Goal: Task Accomplishment & Management: Use online tool/utility

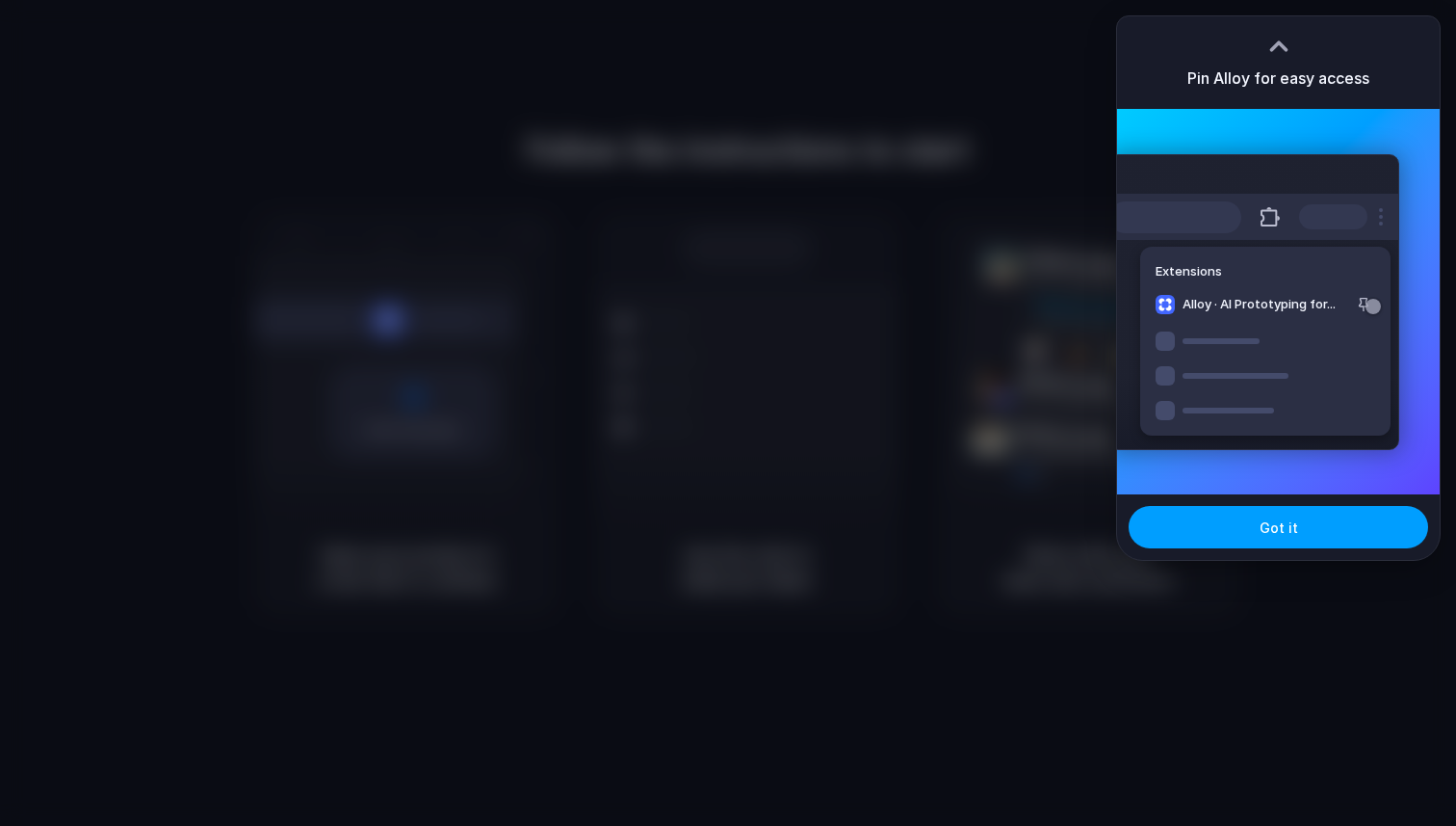
click at [1278, 509] on button "Got it" at bounding box center [1278, 528] width 299 height 43
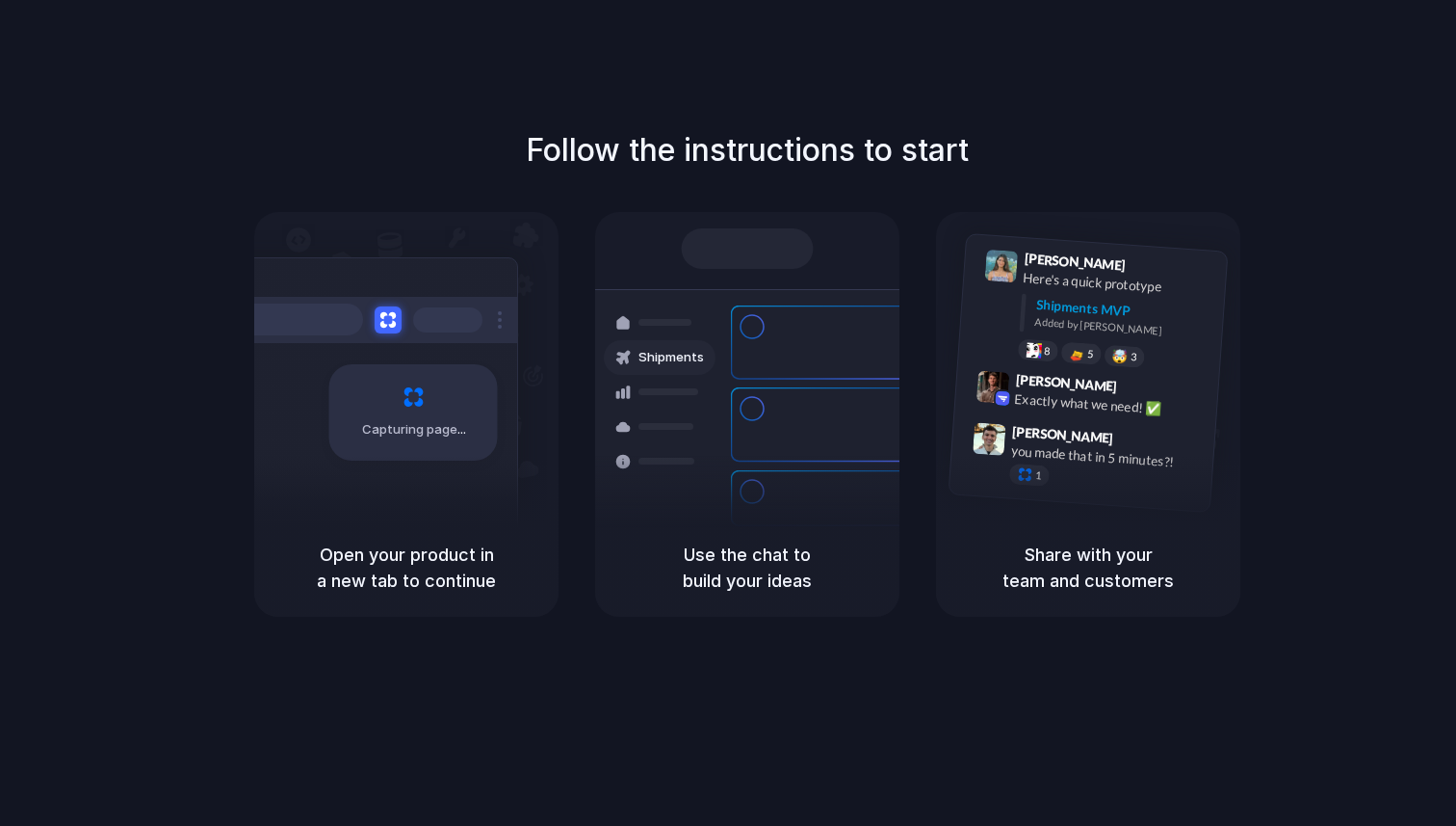
click at [1327, 96] on div "Follow the instructions to start Capturing page Open your product in a new tab …" at bounding box center [747, 431] width 1495 height 864
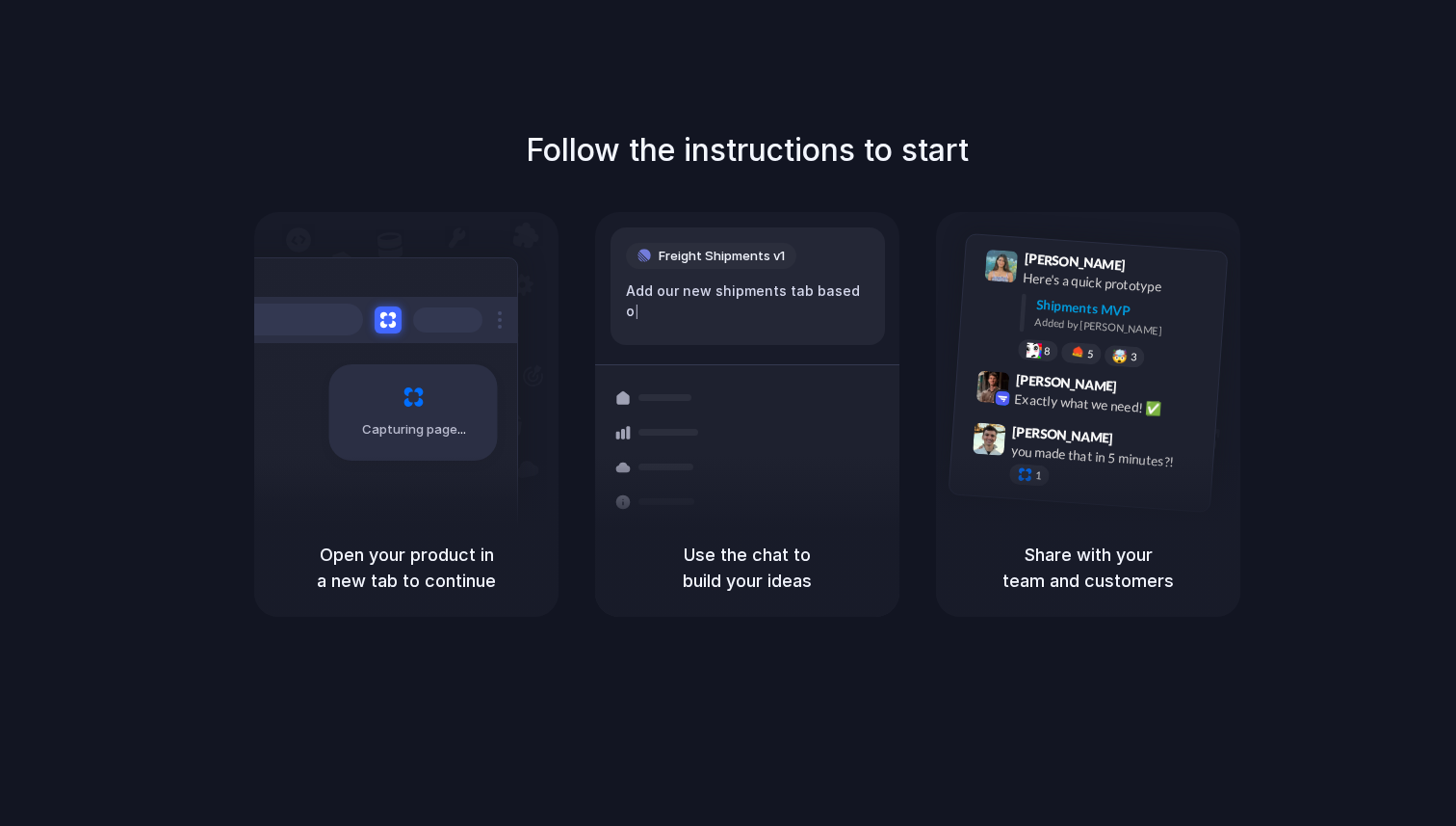
click at [1099, 541] on h5 "Share with your team and customers" at bounding box center [1089, 568] width 258 height 52
drag, startPoint x: 1101, startPoint y: 276, endPoint x: 1100, endPoint y: 204, distance: 72.0
click at [1100, 205] on div "Follow the instructions to start Capturing page Open your product in a new tab …" at bounding box center [747, 372] width 1456 height 490
click at [943, 158] on h1 "Follow the instructions to start" at bounding box center [747, 151] width 443 height 47
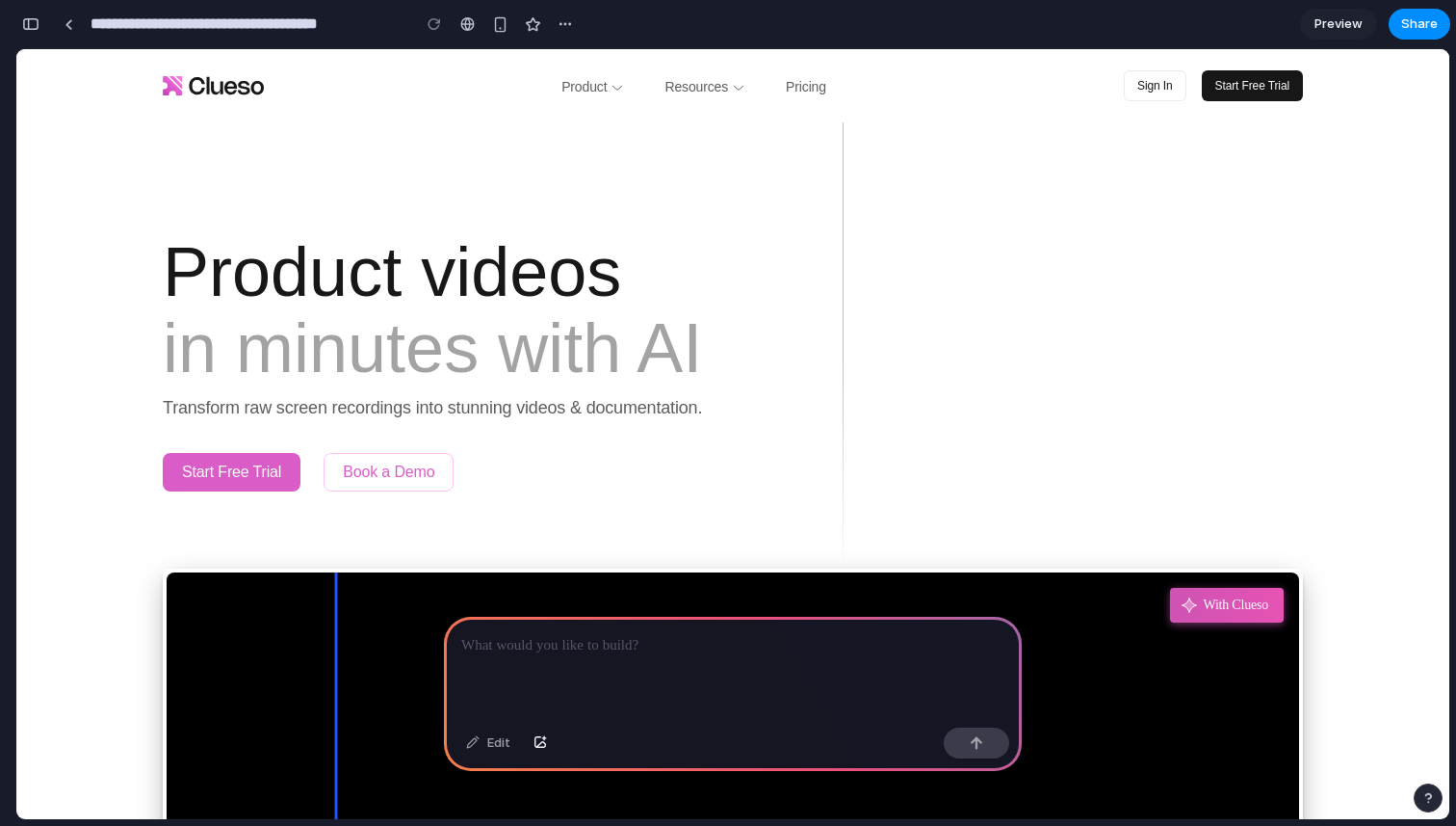
click at [583, 660] on div at bounding box center [732, 669] width 578 height 103
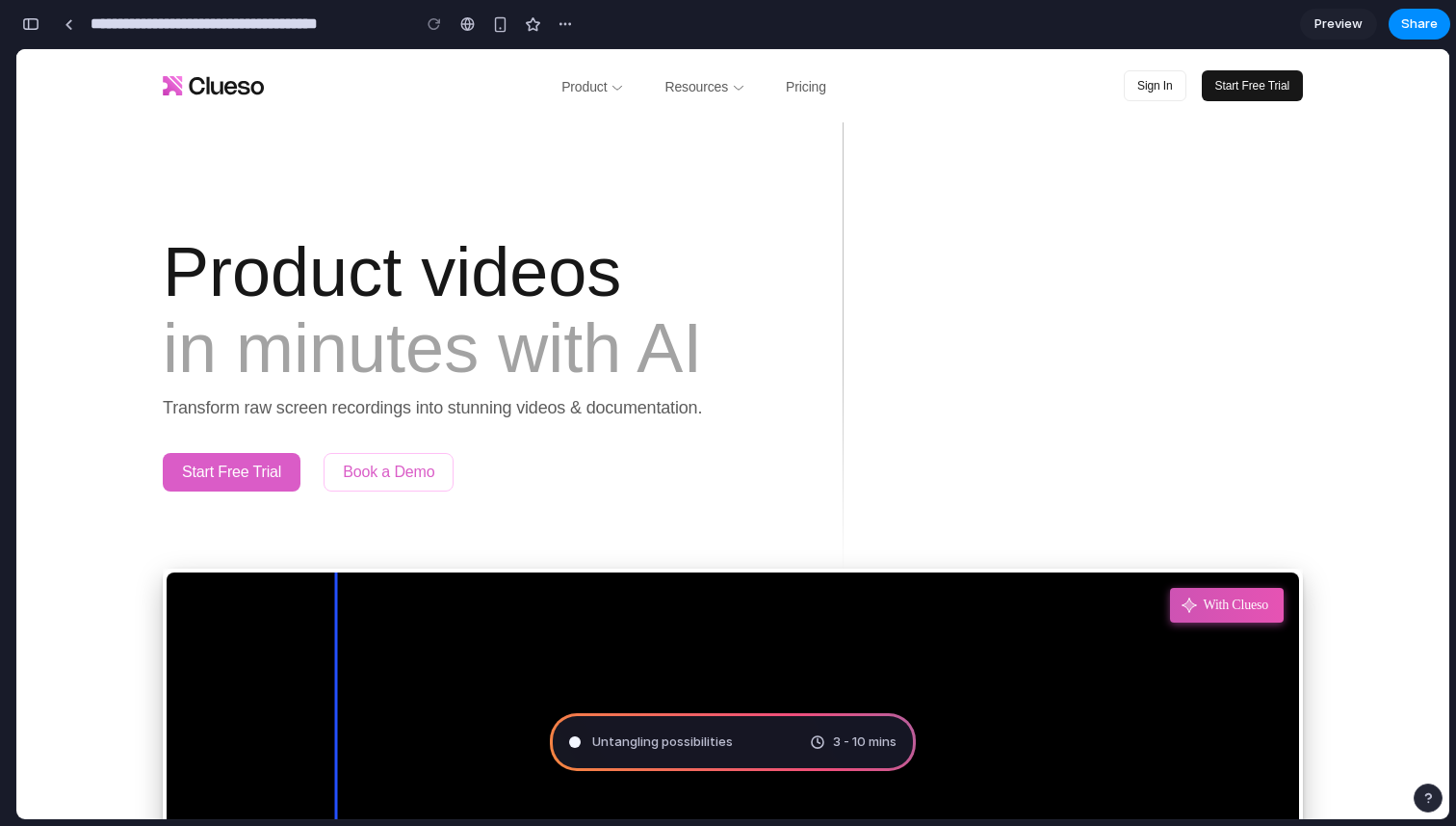
click at [859, 742] on span "3 - 10 mins" at bounding box center [864, 742] width 63 height 19
drag, startPoint x: 859, startPoint y: 742, endPoint x: 752, endPoint y: 721, distance: 109.0
click at [753, 722] on div "Untangling possibilities . 3 - 10 mins" at bounding box center [732, 741] width 366 height 57
click at [835, 756] on div "Untangling possibilities .. 3 - 10 mins" at bounding box center [732, 741] width 366 height 57
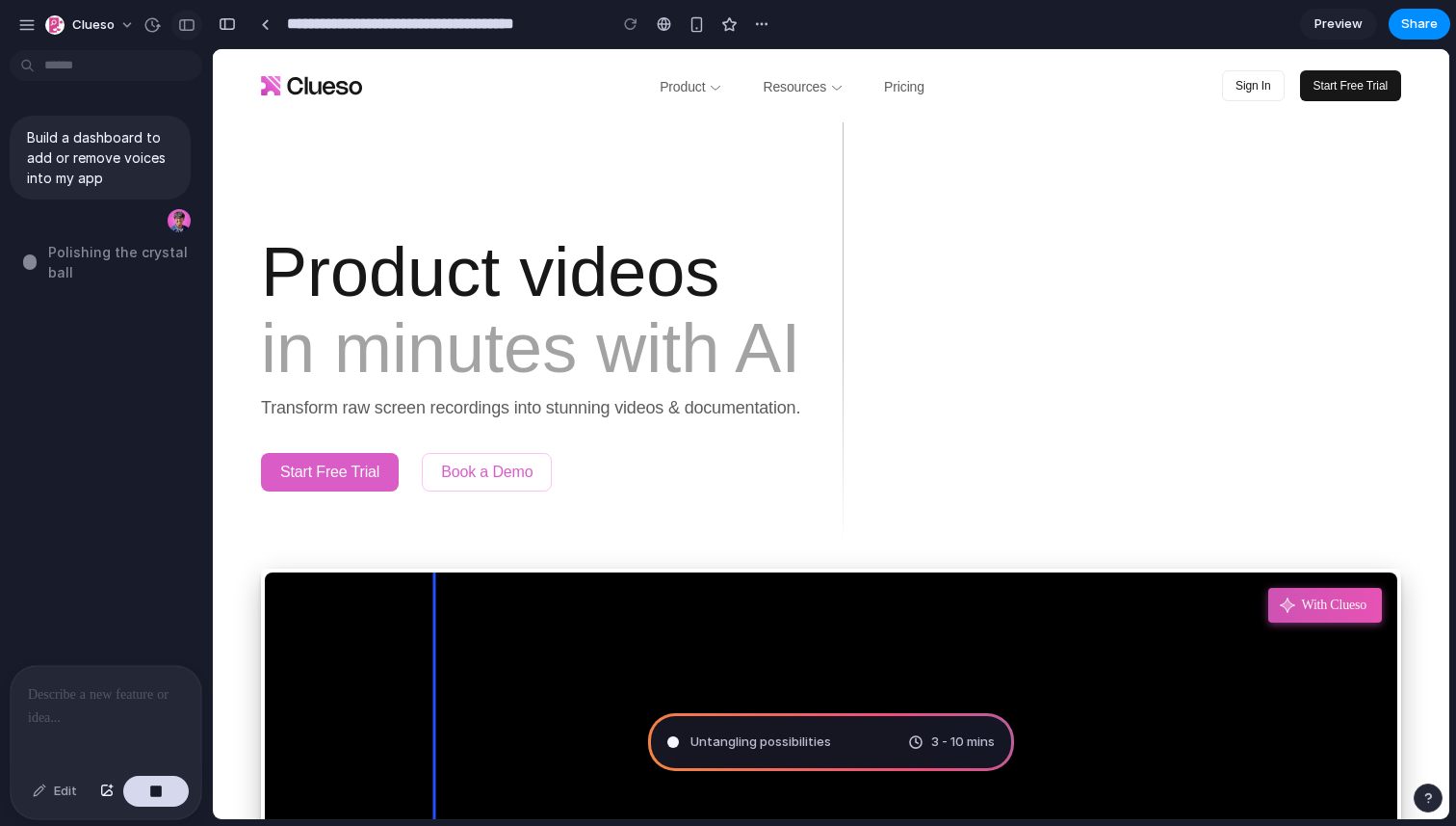
click at [189, 33] on button "button" at bounding box center [186, 25] width 31 height 31
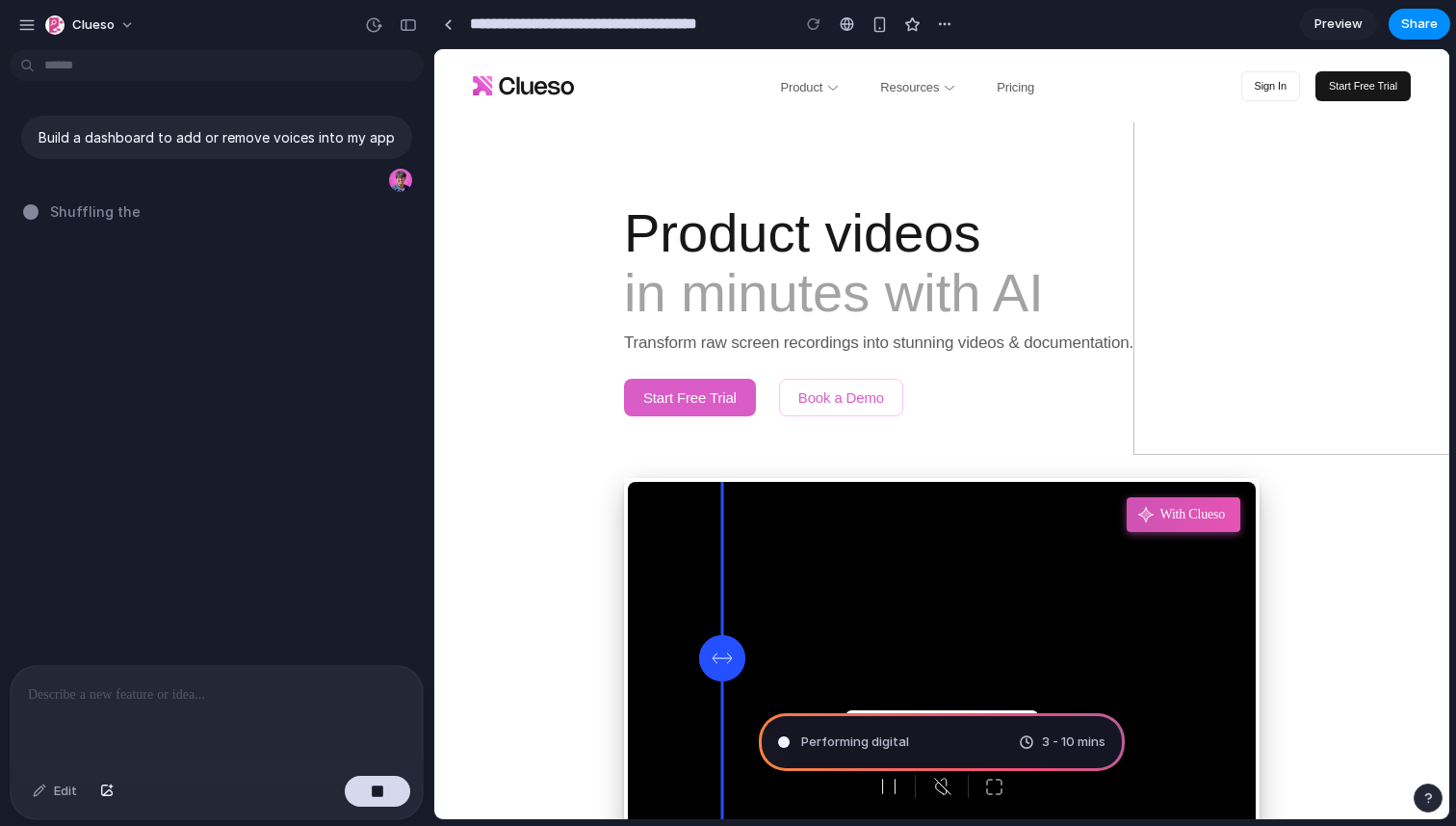
click at [156, 718] on div at bounding box center [217, 716] width 412 height 102
click at [947, 24] on div "button" at bounding box center [945, 24] width 16 height 16
click at [947, 24] on div "Duplicate Delete" at bounding box center [728, 413] width 1456 height 826
click at [947, 24] on div "button" at bounding box center [945, 24] width 16 height 16
click at [947, 24] on div "Duplicate Delete" at bounding box center [728, 413] width 1456 height 826
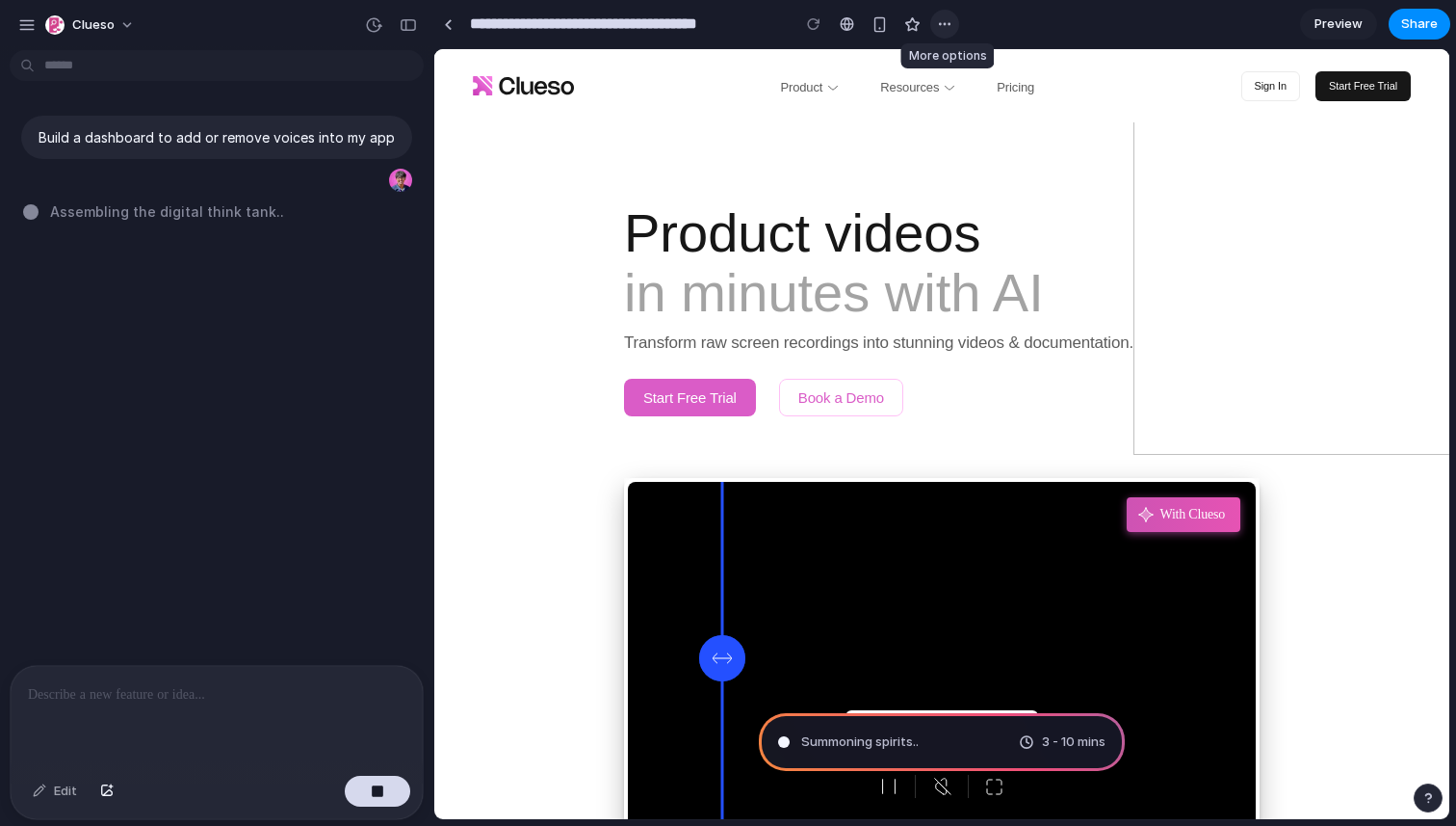
click at [947, 24] on div "button" at bounding box center [945, 24] width 16 height 16
click at [1181, 24] on div "Duplicate Delete" at bounding box center [728, 413] width 1456 height 826
drag, startPoint x: 720, startPoint y: 647, endPoint x: 855, endPoint y: 655, distance: 135.2
click at [855, 655] on div "Rough Recording With Clueso Unmute to hear the difference" at bounding box center [941, 659] width 627 height 354
click at [699, 644] on div at bounding box center [723, 659] width 47 height 47
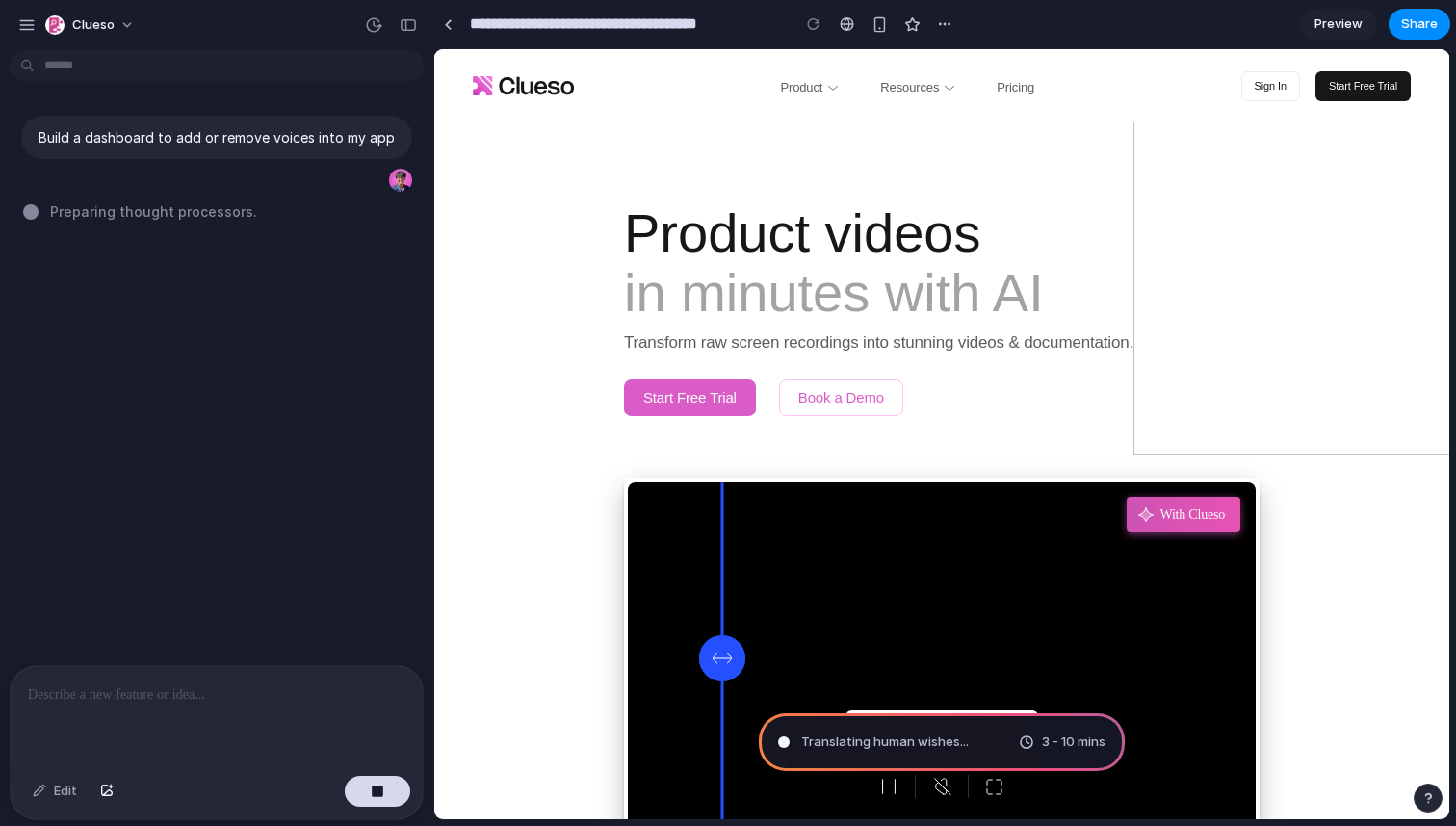
drag, startPoint x: 728, startPoint y: 668, endPoint x: 854, endPoint y: 657, distance: 126.5
click at [854, 657] on div "Rough Recording With Clueso Unmute to hear the difference" at bounding box center [941, 659] width 627 height 354
click at [728, 649] on icon at bounding box center [723, 657] width 23 height 23
drag, startPoint x: 723, startPoint y: 665, endPoint x: 838, endPoint y: 659, distance: 115.2
click at [838, 660] on div "Rough Recording With Clueso Unmute to hear the difference" at bounding box center [941, 659] width 627 height 354
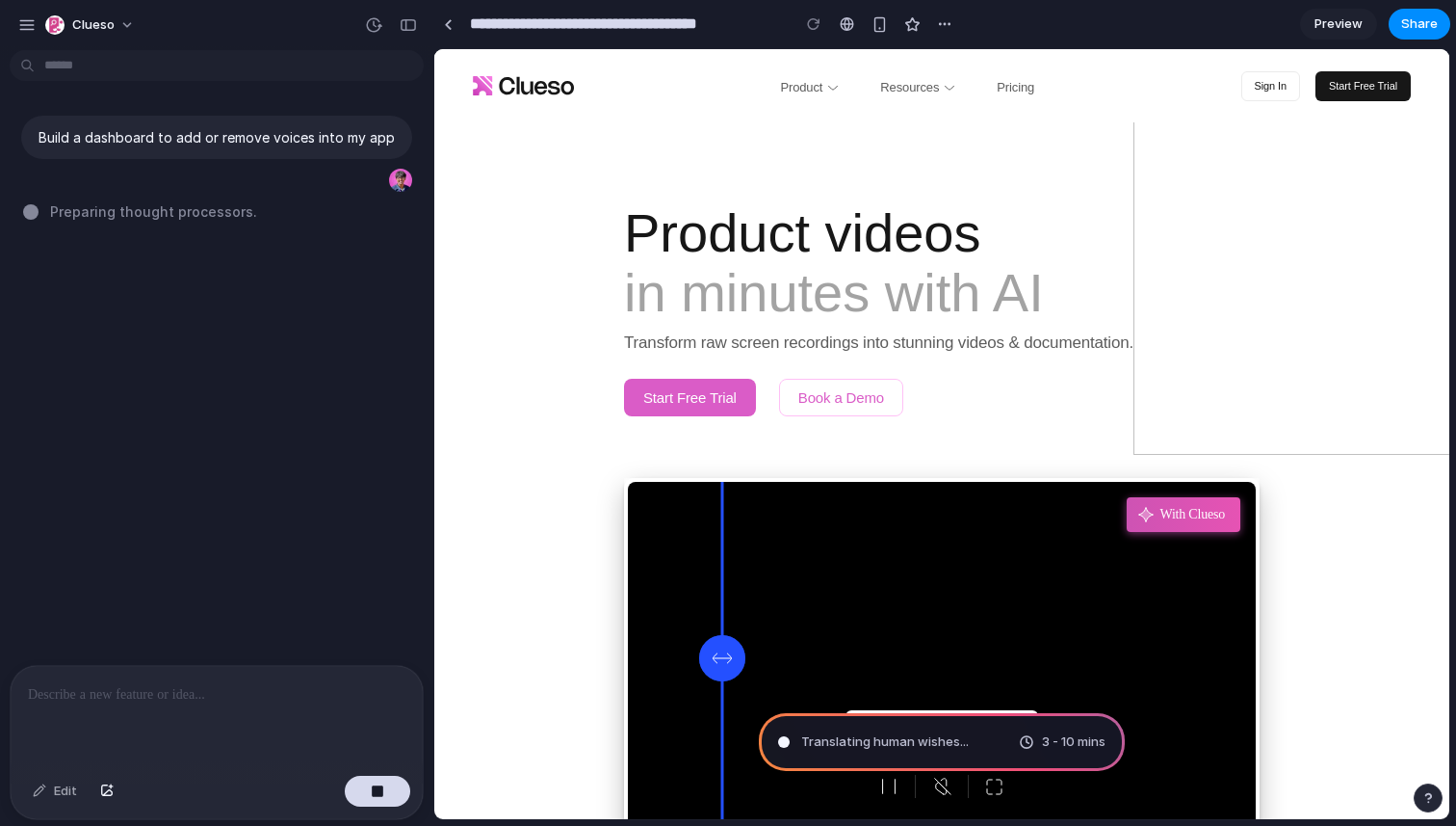
click at [838, 659] on video at bounding box center [941, 659] width 627 height 354
drag, startPoint x: 773, startPoint y: 369, endPoint x: 627, endPoint y: 356, distance: 146.6
click at [628, 356] on div "Product videos in minutes with AI Transform raw screen recordings into stunning…" at bounding box center [942, 309] width 674 height 213
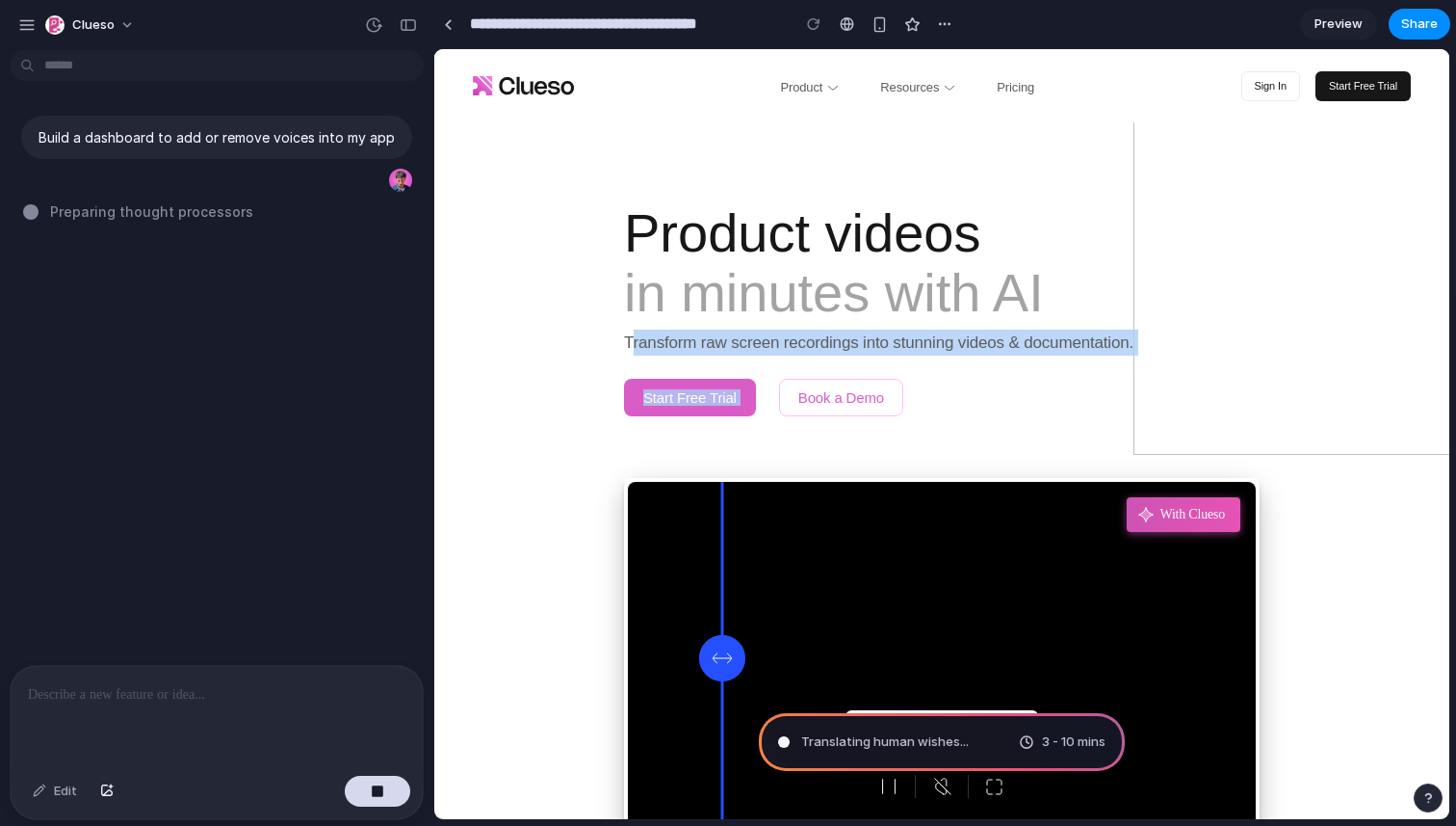
click at [667, 396] on p "Start Free Trial" at bounding box center [690, 397] width 93 height 15
click at [826, 392] on p "Book a Demo" at bounding box center [841, 397] width 85 height 15
click at [910, 344] on p "Transform raw screen recordings into stunning videos & documentation." at bounding box center [941, 342] width 635 height 26
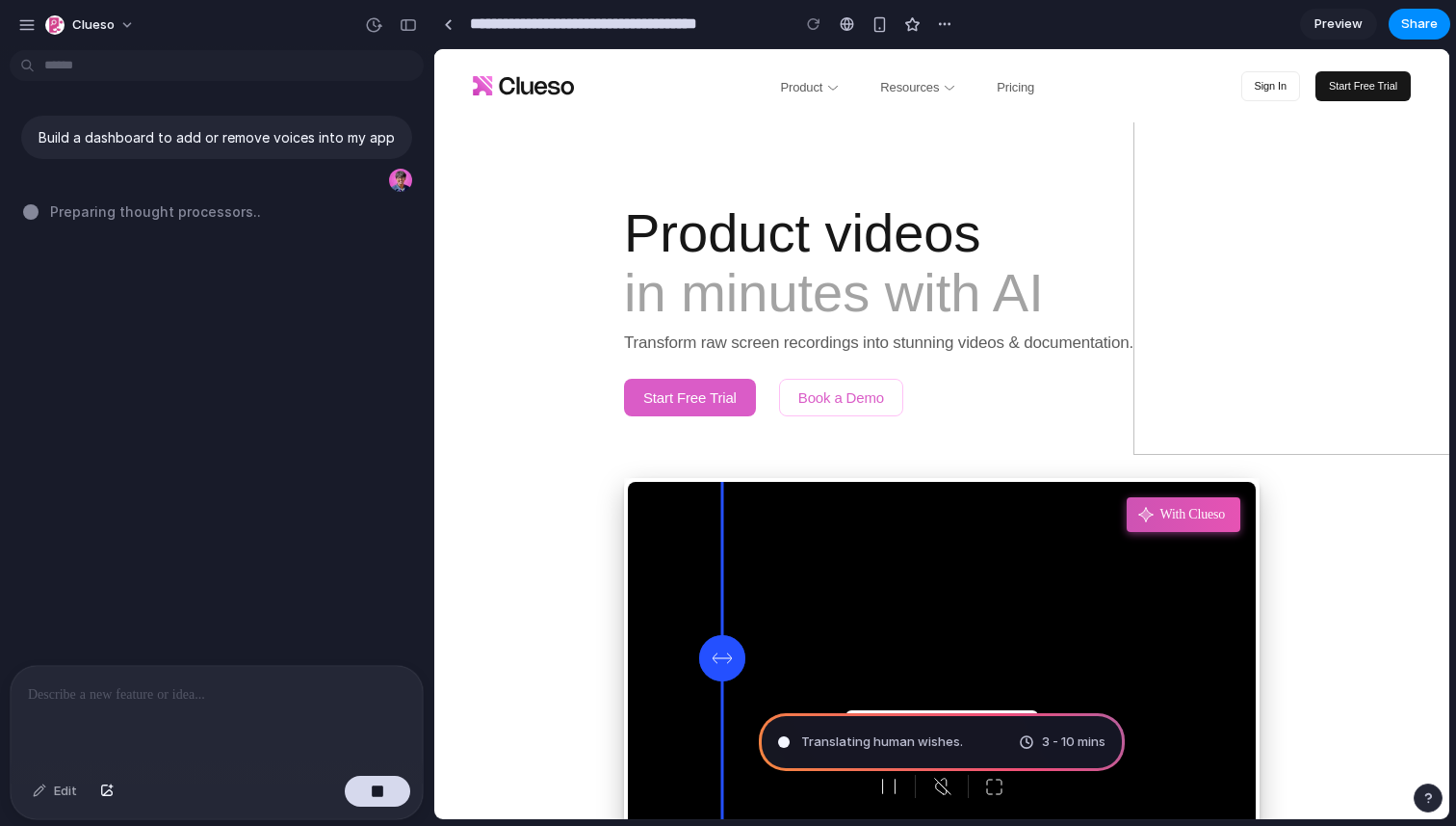
click at [913, 252] on strong "Product videos" at bounding box center [801, 232] width 356 height 60
click at [305, 56] on body "**********" at bounding box center [728, 413] width 1456 height 826
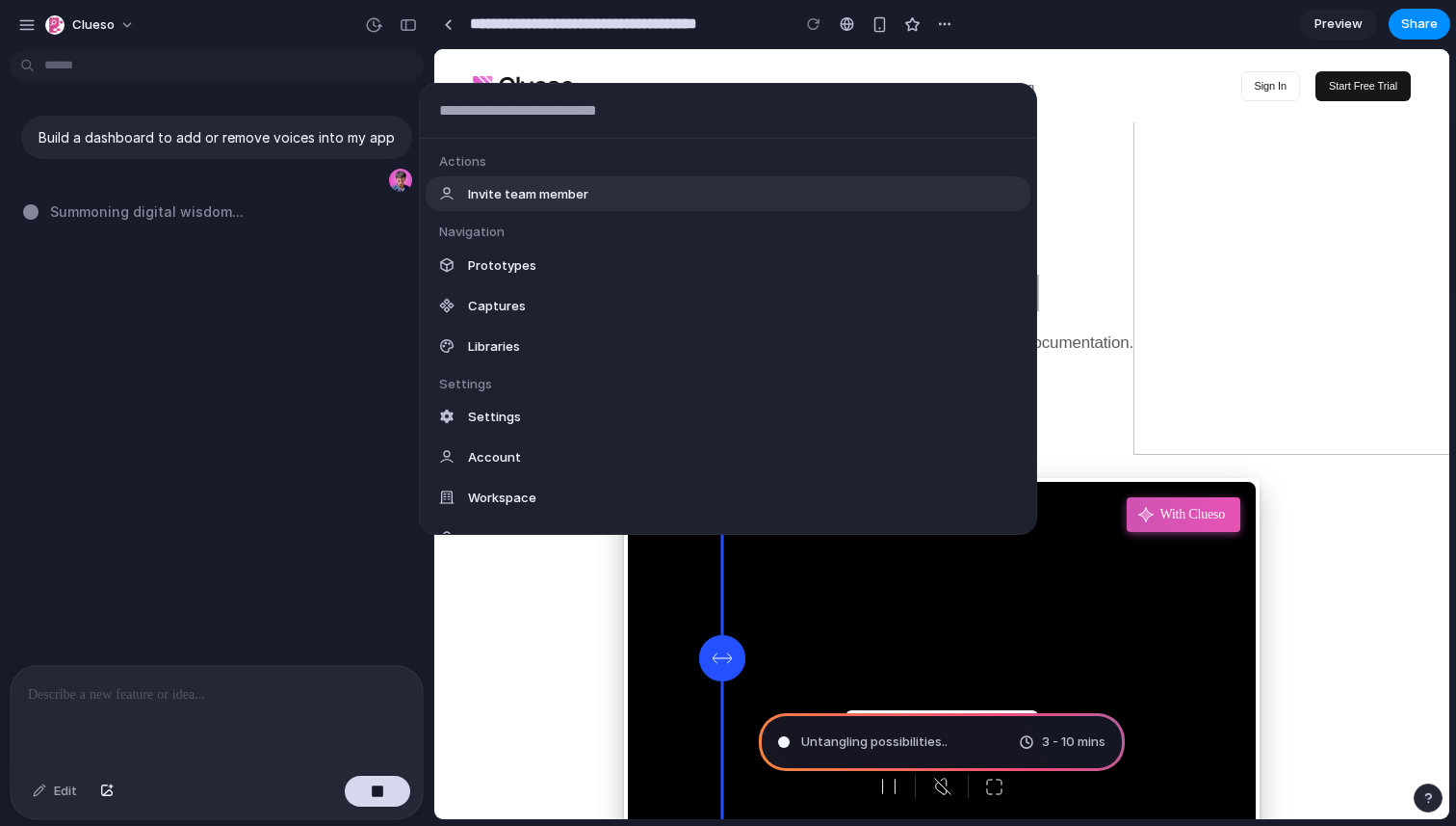
click at [268, 64] on div "Actions Invite team member Navigation Prototypes Captures Libraries Settings Se…" at bounding box center [728, 413] width 1456 height 826
click at [208, 69] on body "**********" at bounding box center [728, 413] width 1456 height 826
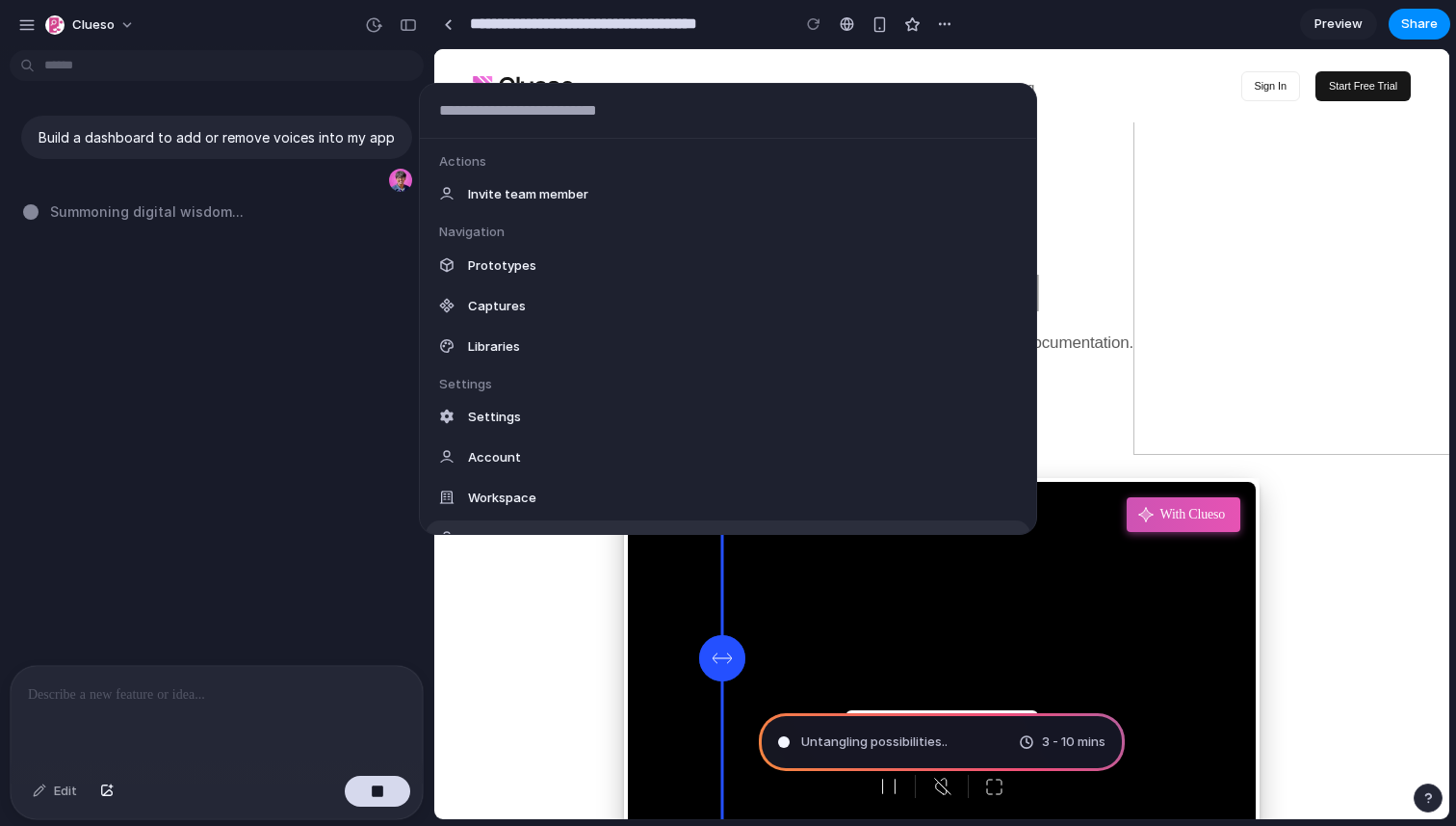
click at [344, 696] on div "Actions Invite team member Navigation Prototypes Captures Libraries Settings Se…" at bounding box center [728, 413] width 1456 height 826
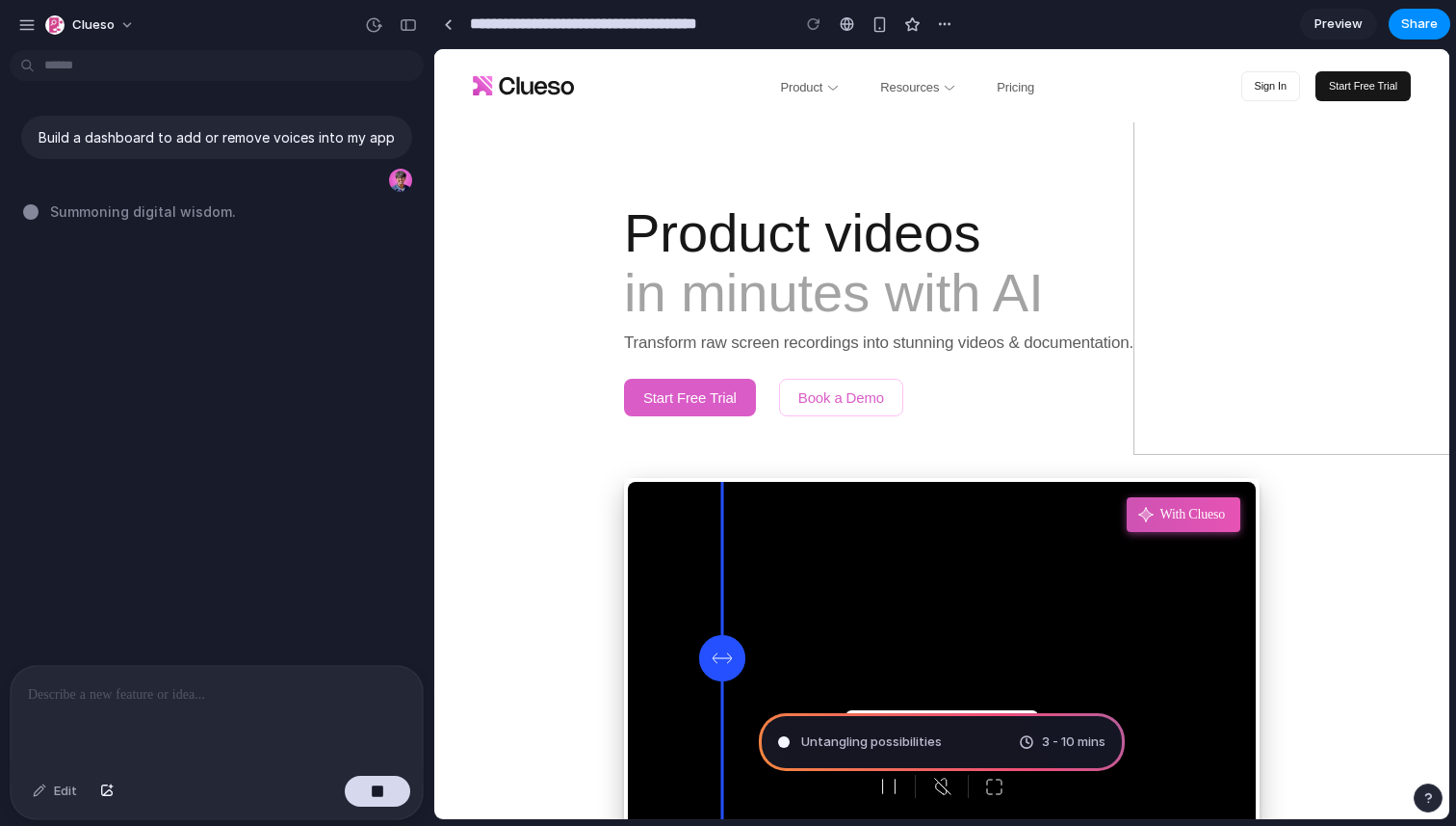
click at [204, 696] on p at bounding box center [217, 695] width 378 height 23
type input "**********"
